Goal: Register for event/course

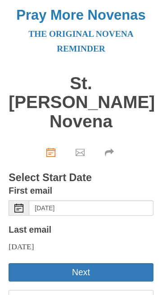
click at [58, 263] on button "Next" at bounding box center [81, 272] width 144 height 18
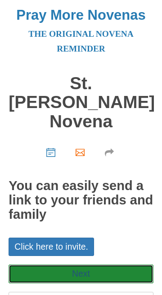
click at [81, 265] on link "Next" at bounding box center [81, 274] width 144 height 18
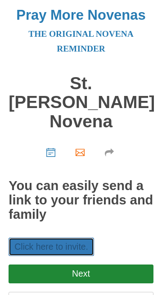
click at [34, 238] on link "Click here to invite." at bounding box center [51, 247] width 85 height 18
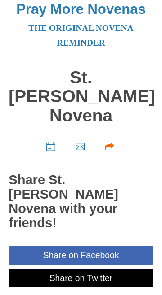
scroll to position [16, 0]
